Goal: Navigation & Orientation: Understand site structure

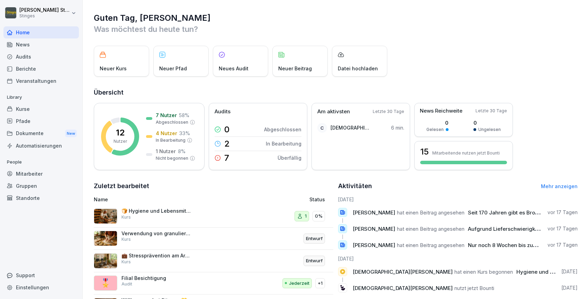
click at [28, 45] on div "News" at bounding box center [40, 44] width 75 height 12
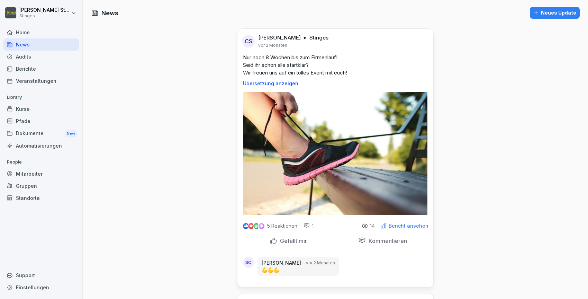
click at [23, 58] on div "Audits" at bounding box center [40, 57] width 75 height 12
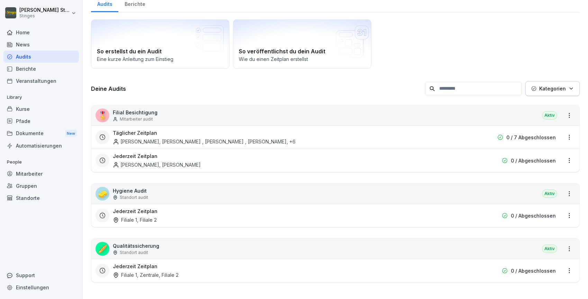
scroll to position [28, 0]
click at [30, 72] on div "Berichte" at bounding box center [40, 69] width 75 height 12
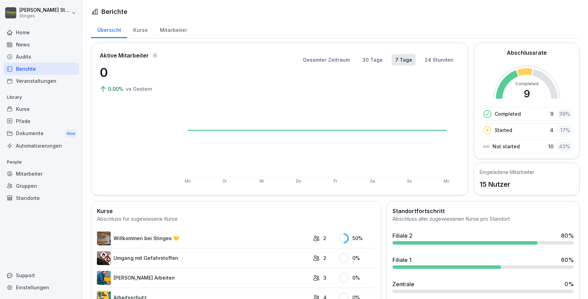
click at [18, 107] on div "Kurse" at bounding box center [40, 109] width 75 height 12
